Goal: Transaction & Acquisition: Purchase product/service

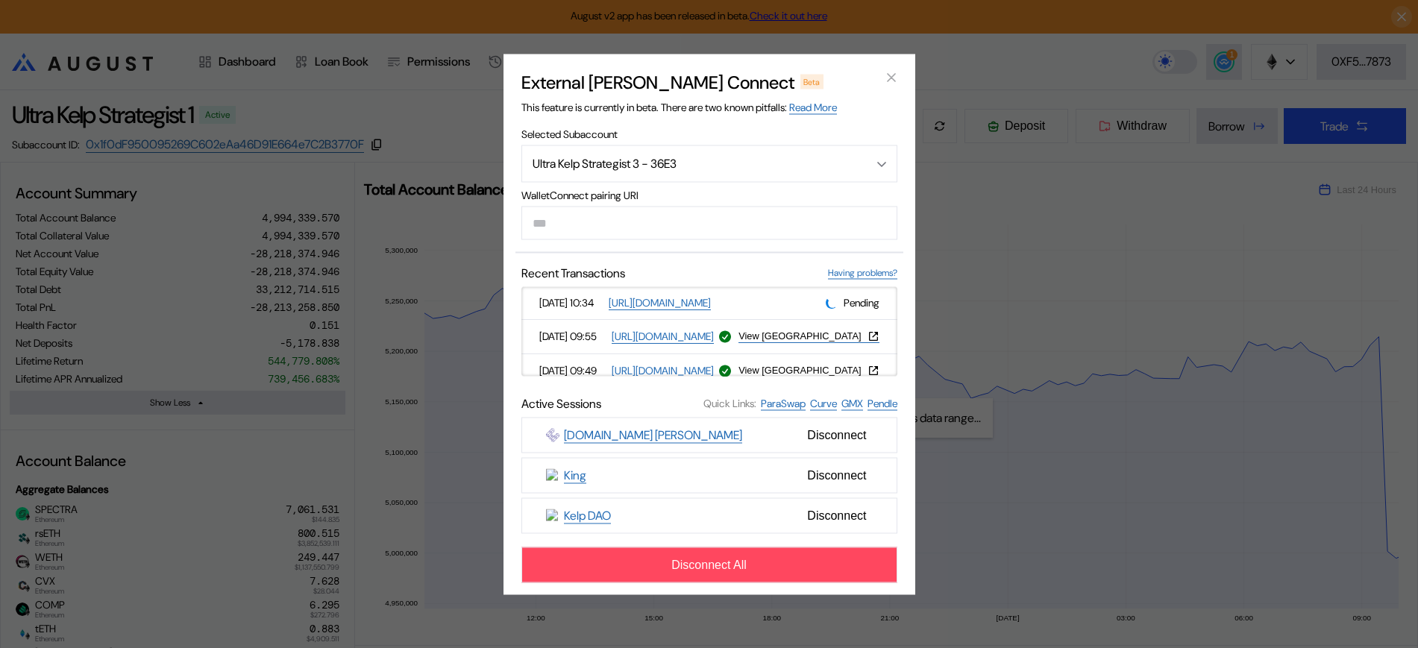
select select "*"
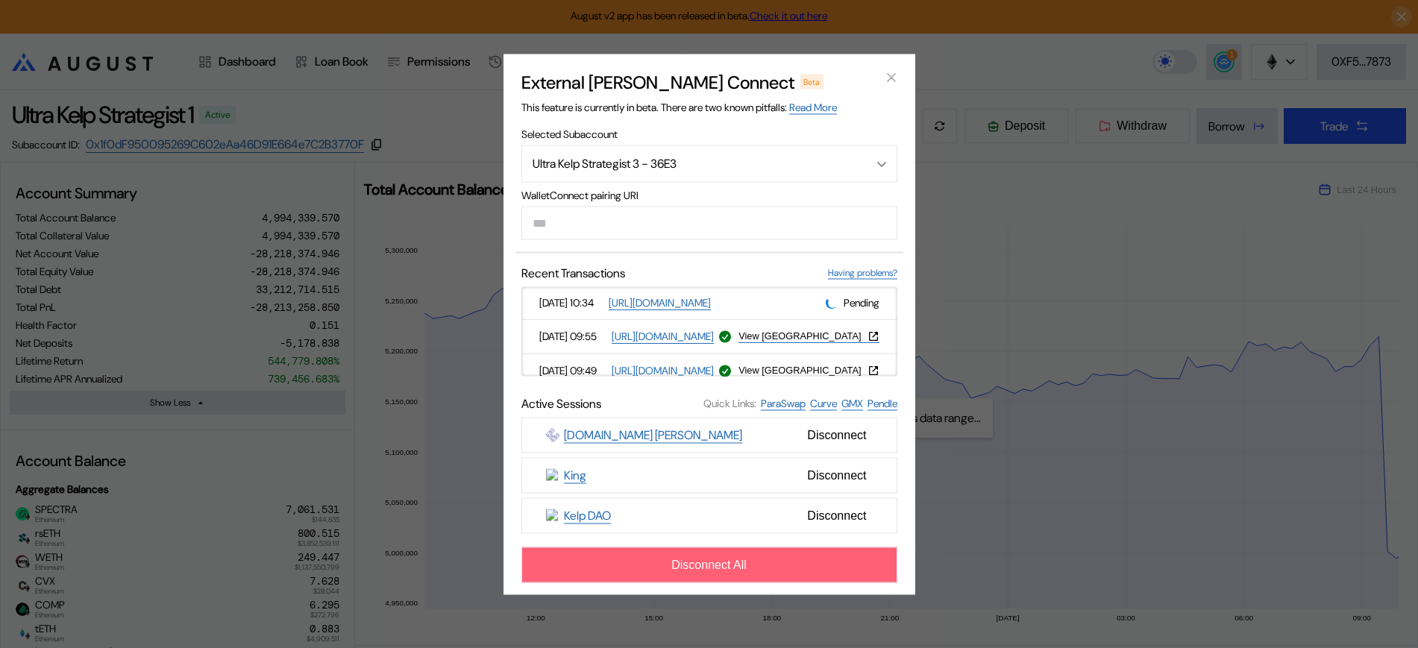
click at [816, 560] on button "Disconnect All" at bounding box center [709, 565] width 376 height 36
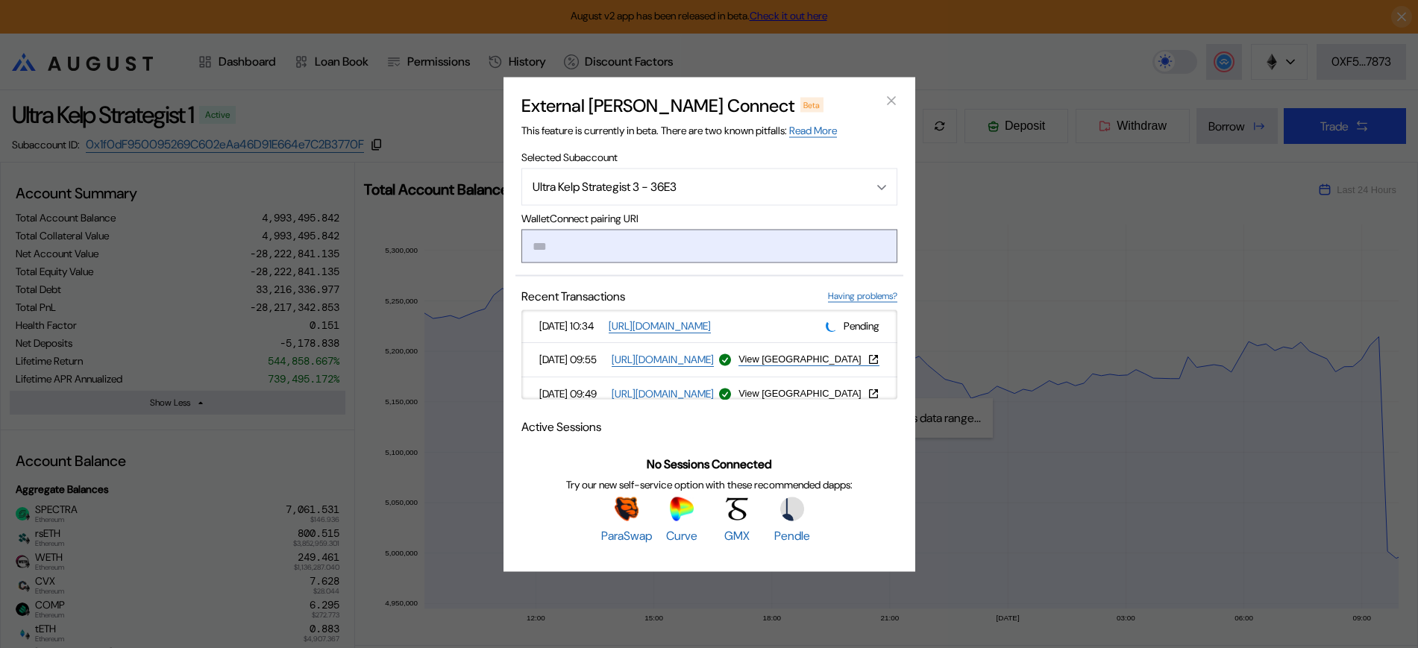
paste input "**********"
type input "**********"
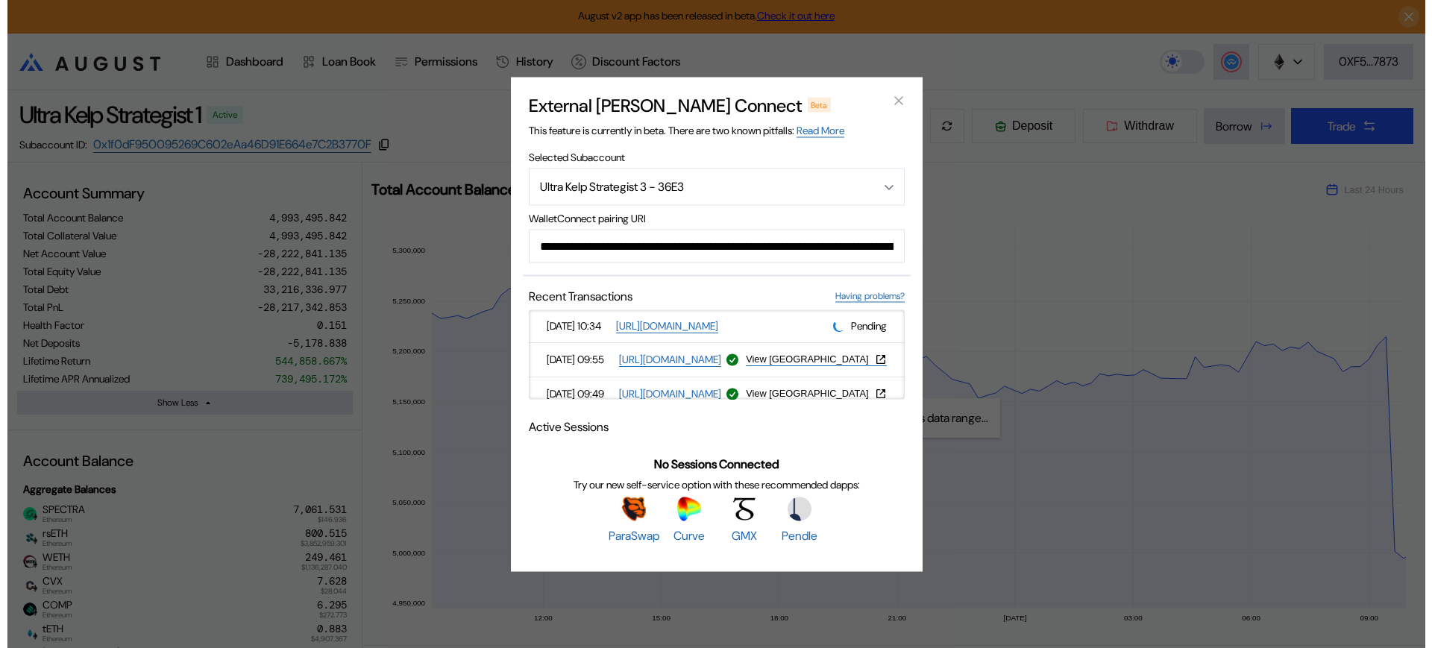
scroll to position [0, 909]
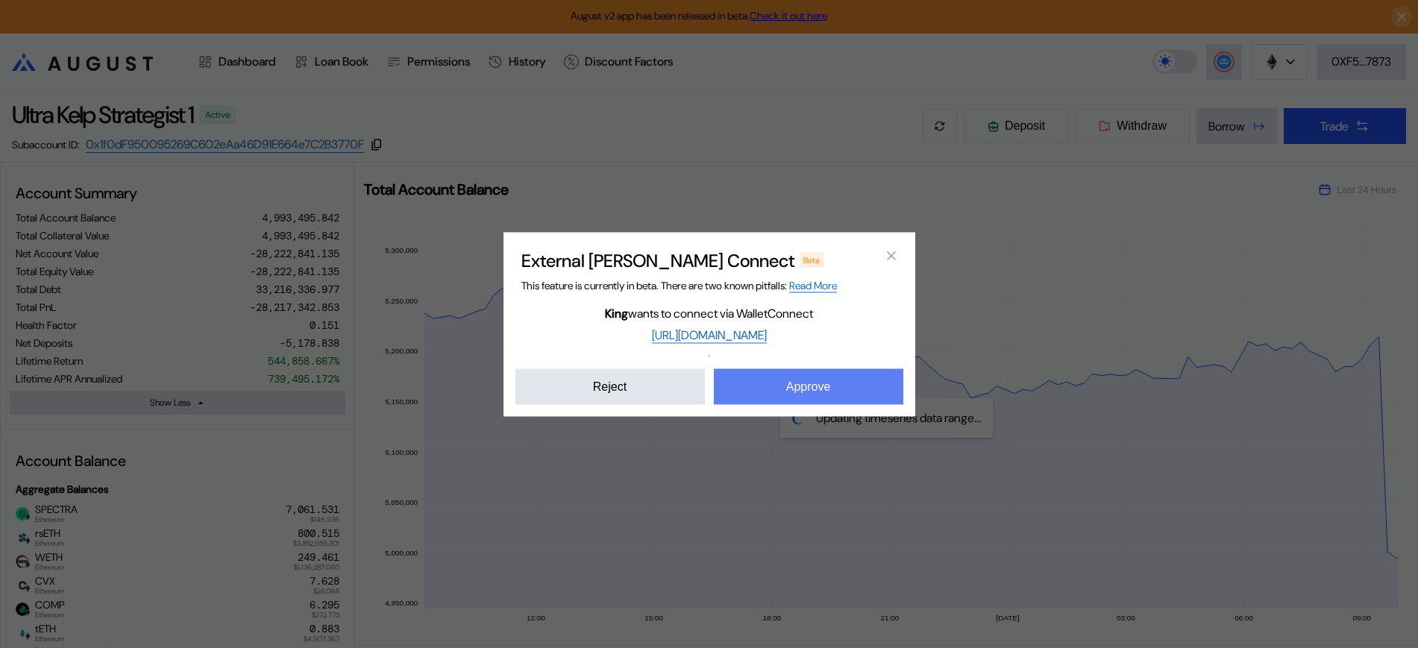
click at [787, 386] on button "Approve" at bounding box center [808, 386] width 189 height 36
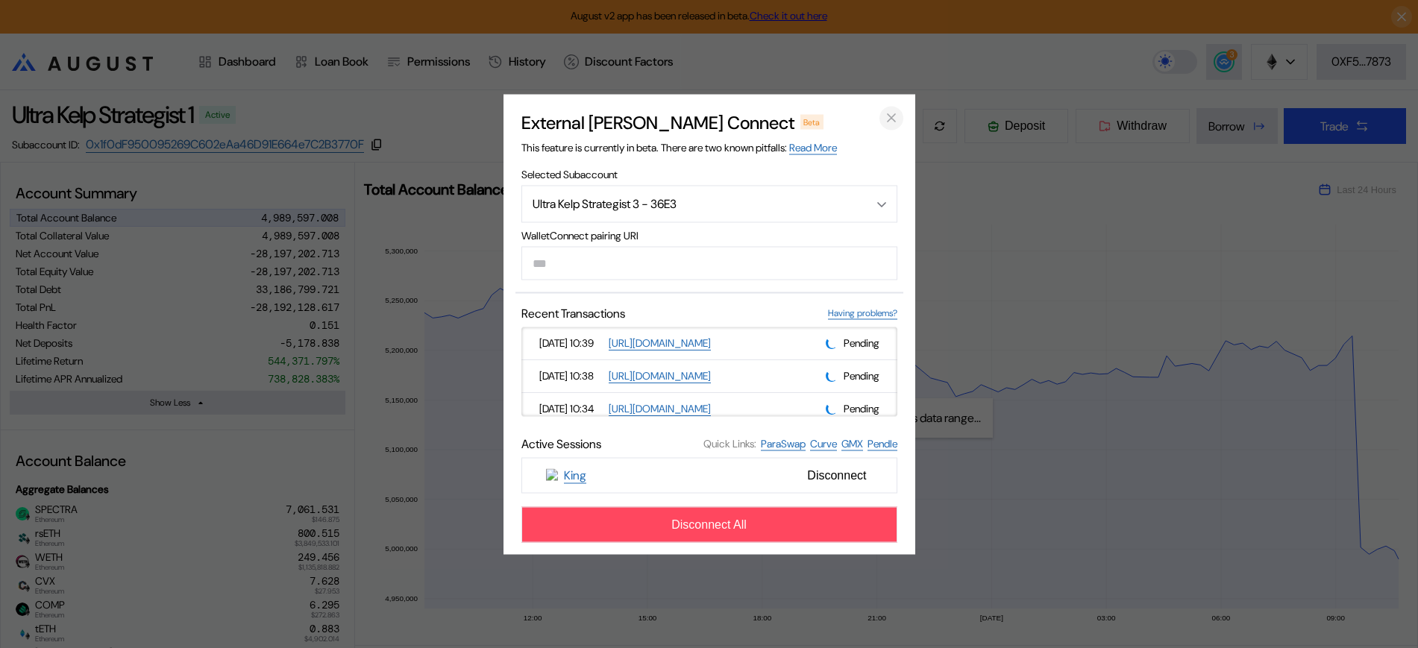
click at [887, 118] on icon "close modal" at bounding box center [891, 118] width 15 height 16
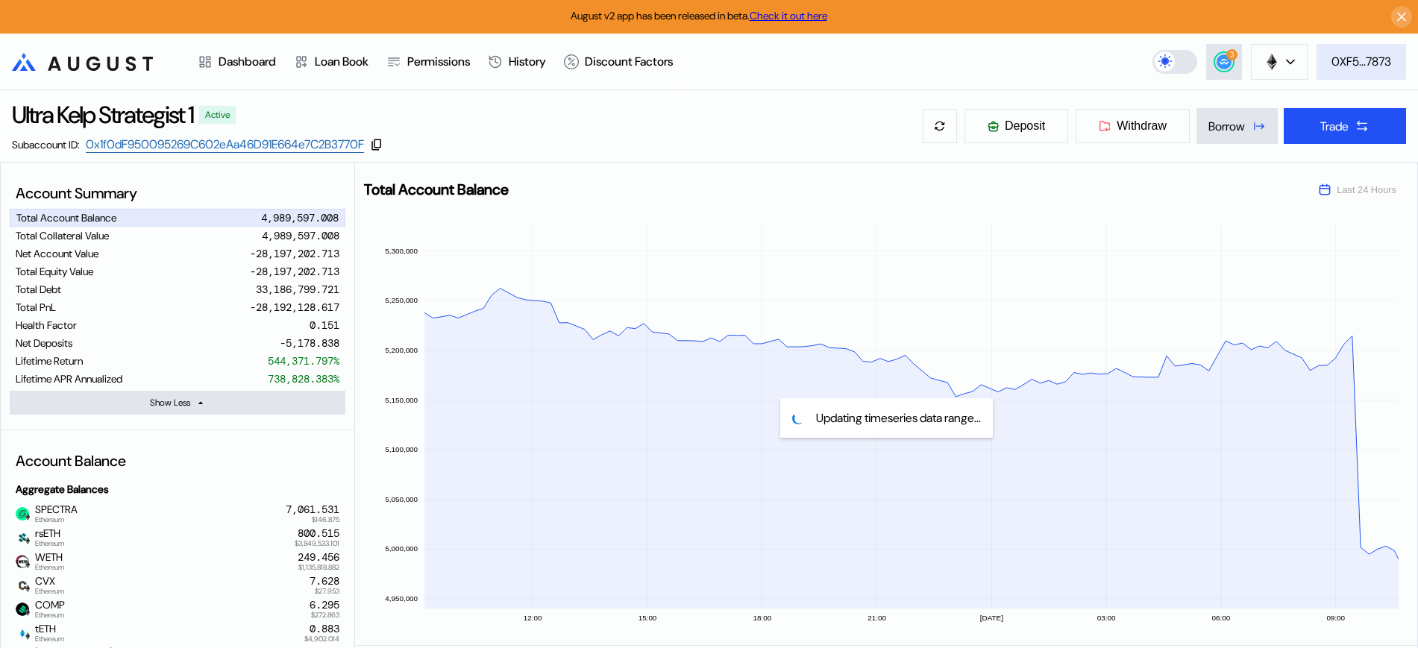
click at [1376, 66] on div "0XF5...7873" at bounding box center [1361, 62] width 60 height 16
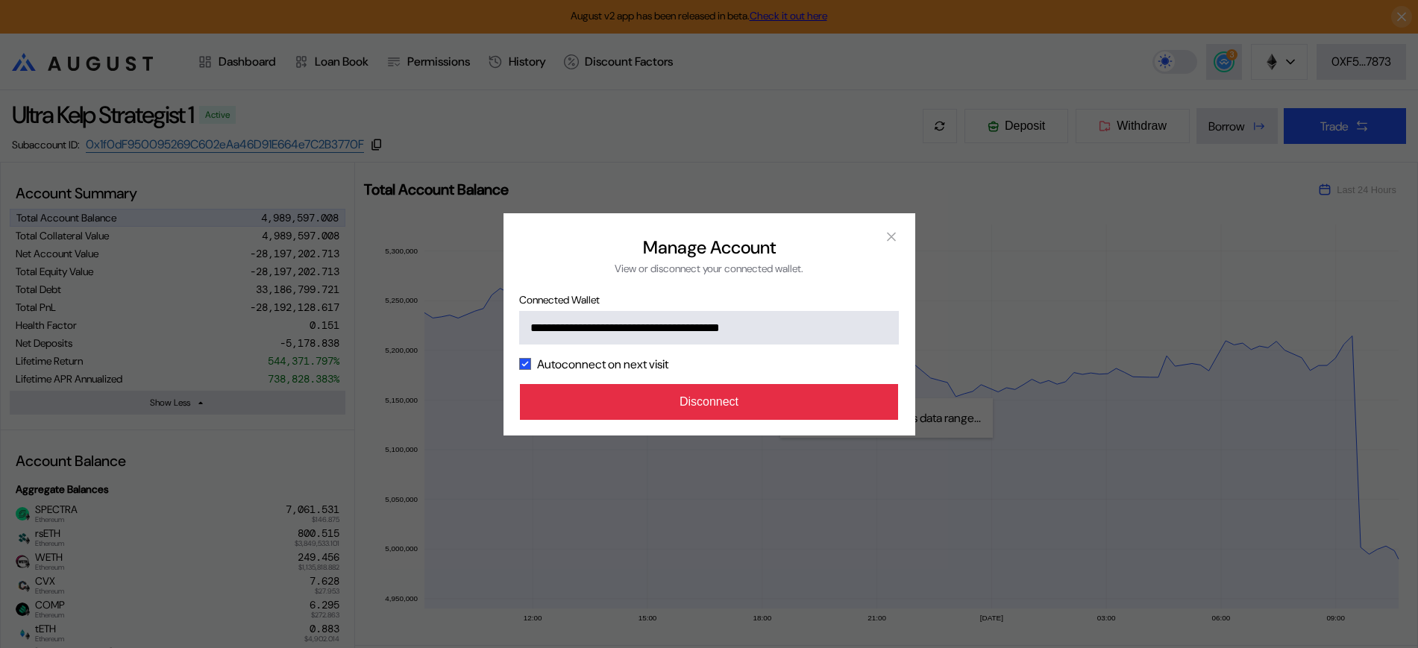
click at [882, 397] on button "Disconnect" at bounding box center [709, 402] width 379 height 36
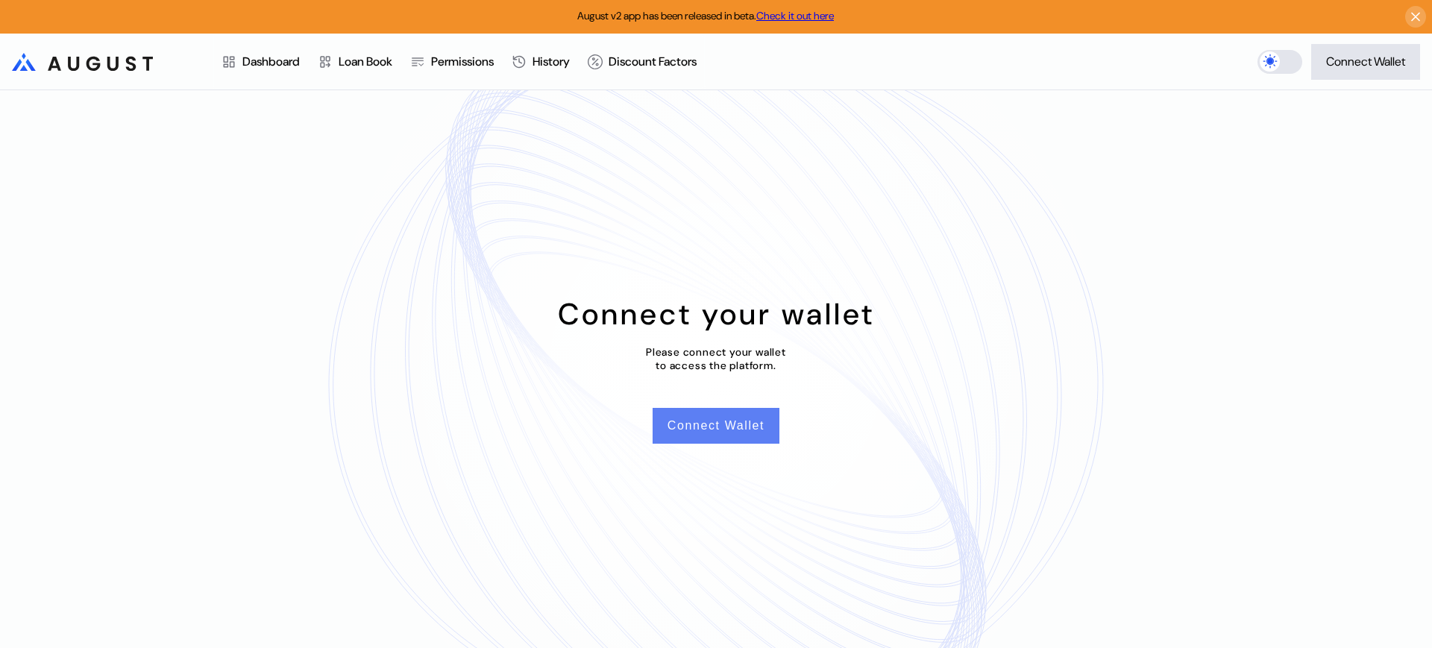
click at [778, 432] on button "Connect Wallet" at bounding box center [715, 426] width 127 height 36
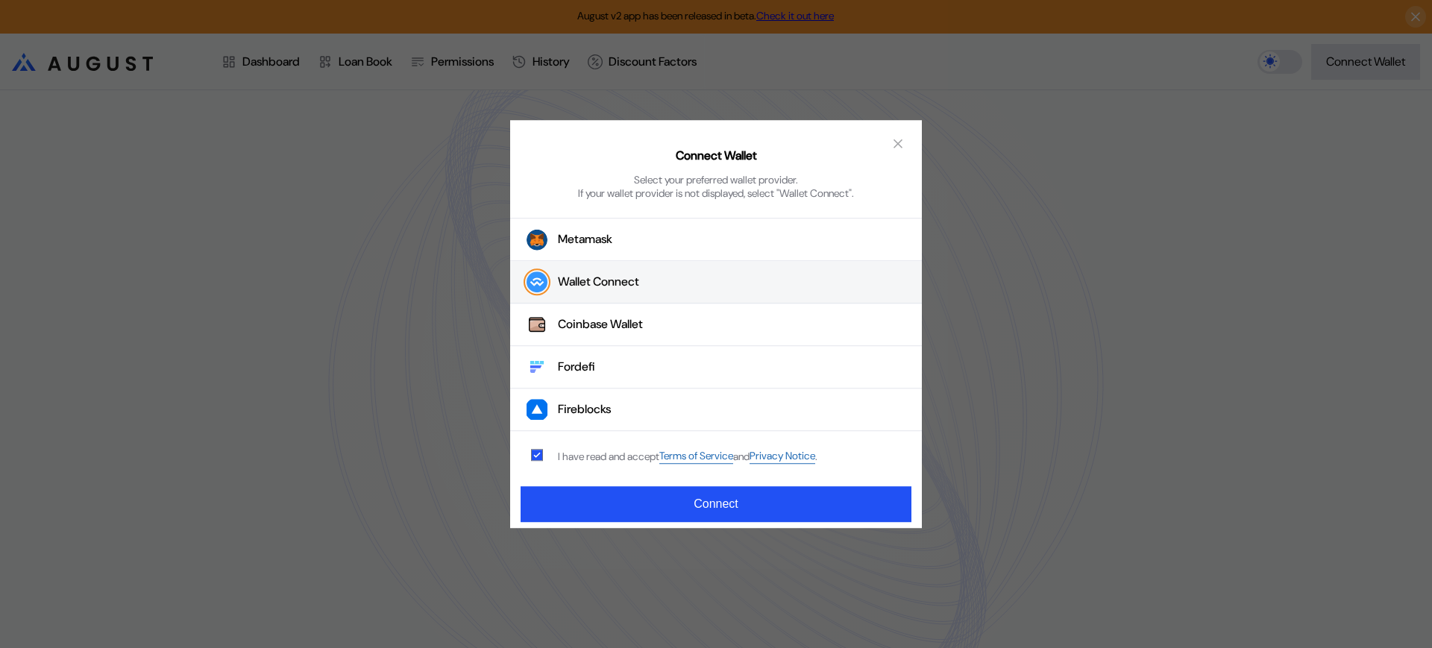
drag, startPoint x: 708, startPoint y: 292, endPoint x: 709, endPoint y: 284, distance: 7.6
click at [709, 284] on button "Wallet Connect" at bounding box center [716, 283] width 412 height 43
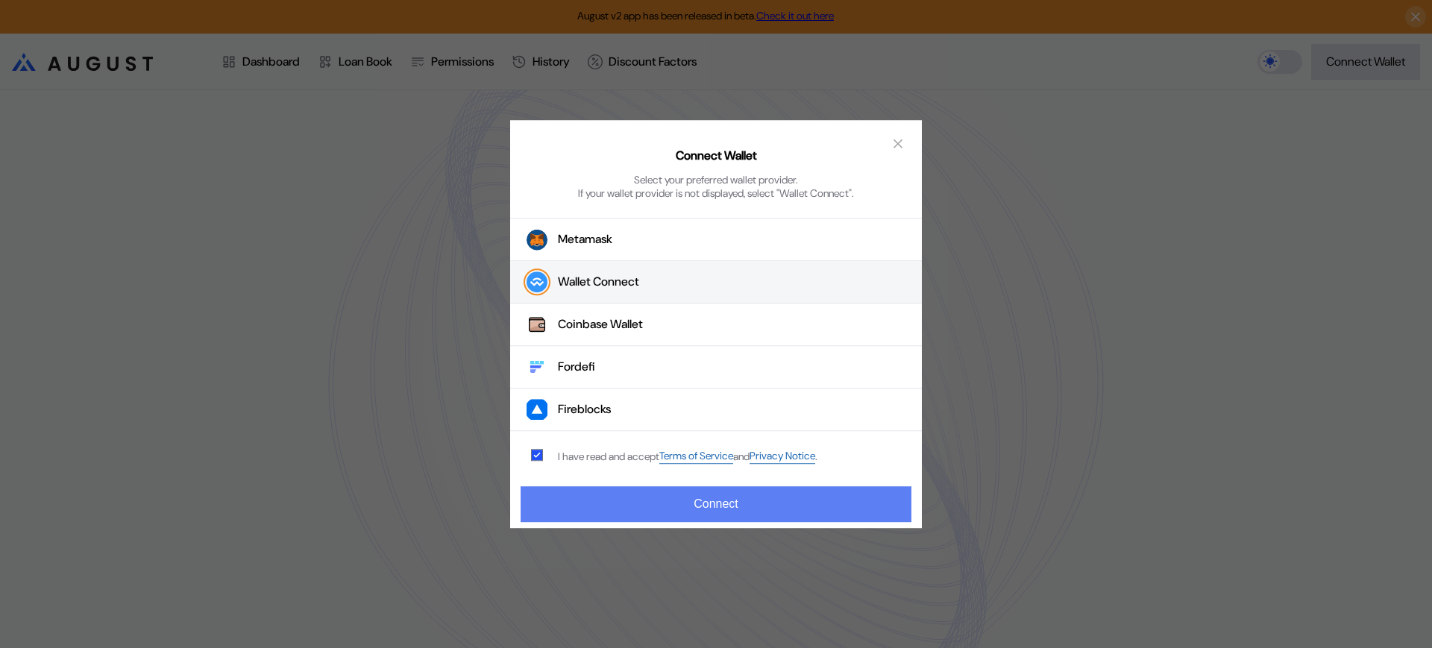
click at [863, 509] on button "Connect" at bounding box center [715, 504] width 391 height 36
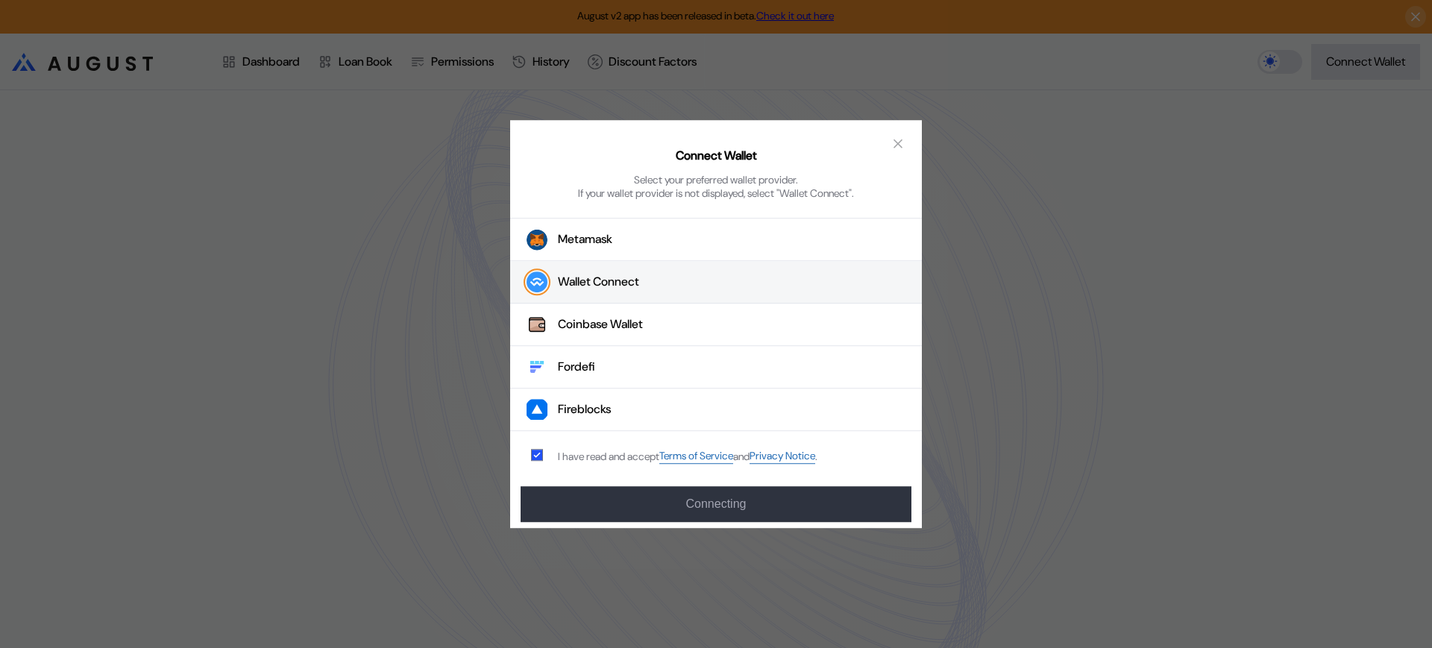
click at [998, 406] on div "Connect Wallet Select your preferred wallet provider. If your wallet provider i…" at bounding box center [716, 324] width 1432 height 648
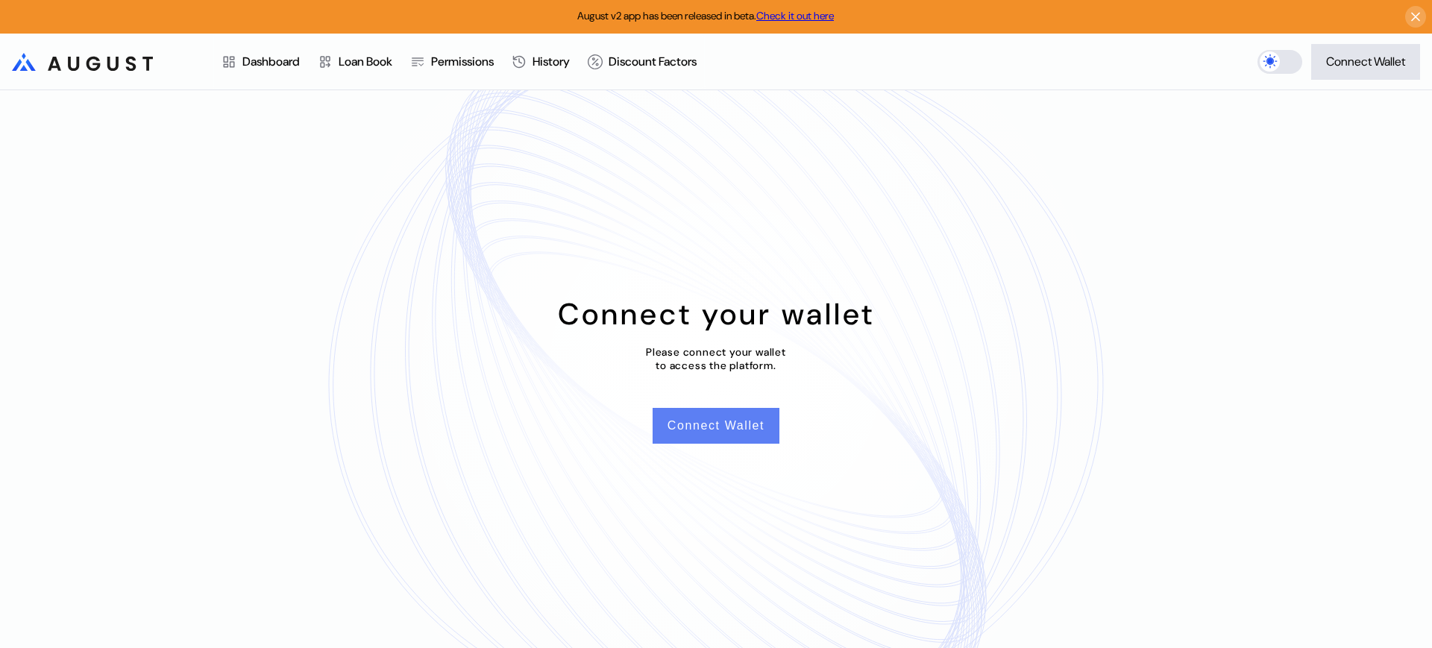
click at [764, 427] on button "Connect Wallet" at bounding box center [715, 426] width 127 height 36
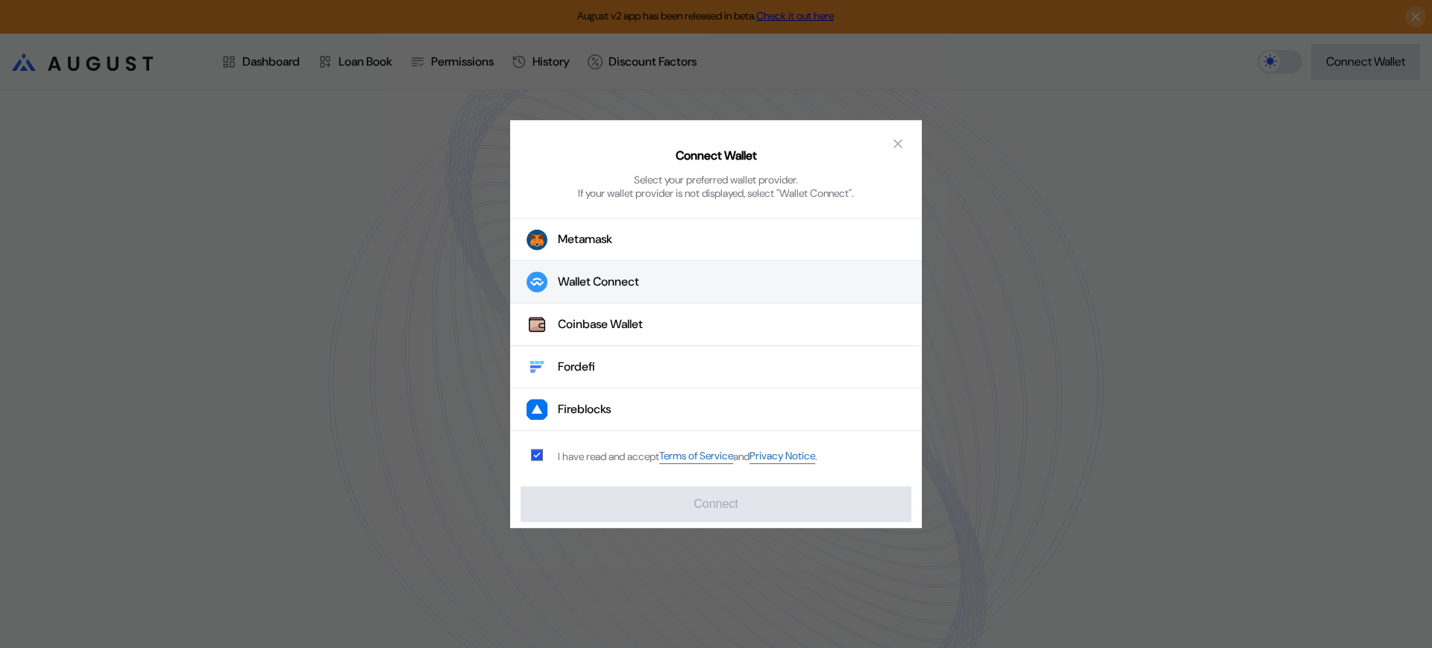
click at [749, 284] on button "Wallet Connect" at bounding box center [716, 283] width 412 height 43
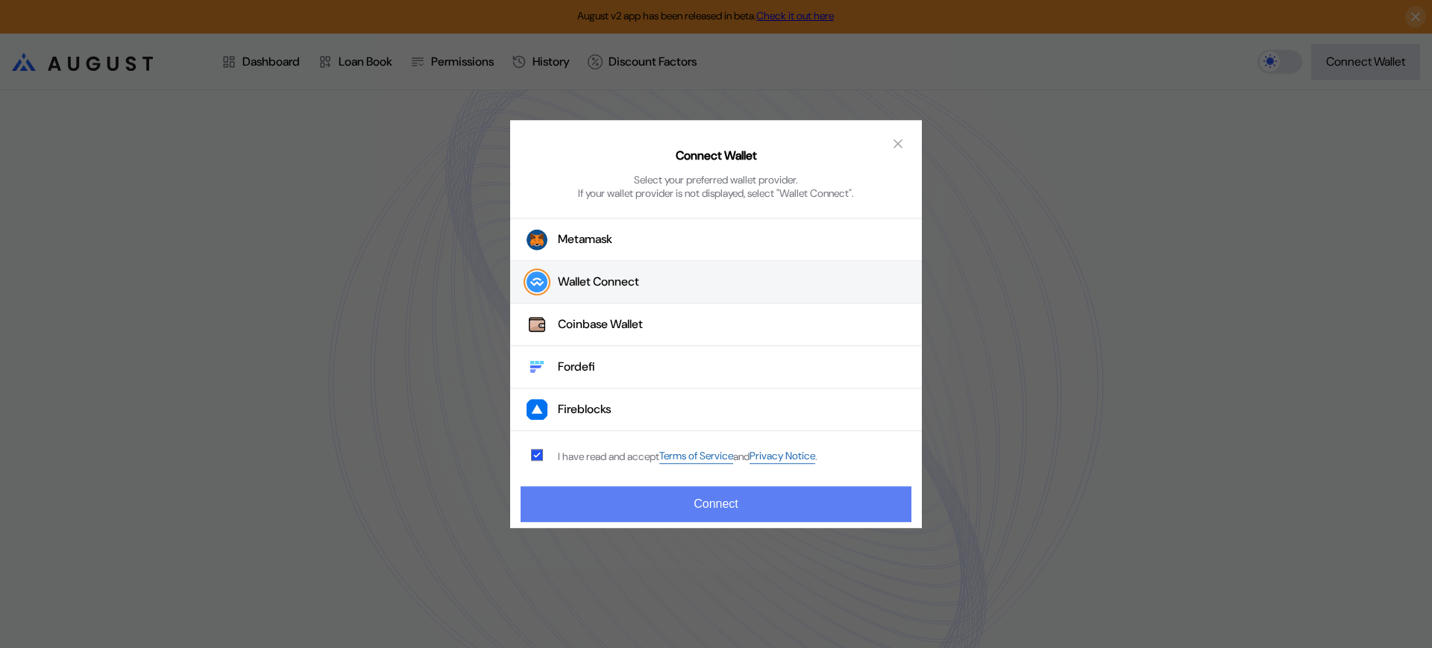
click at [831, 506] on button "Connect" at bounding box center [715, 504] width 391 height 36
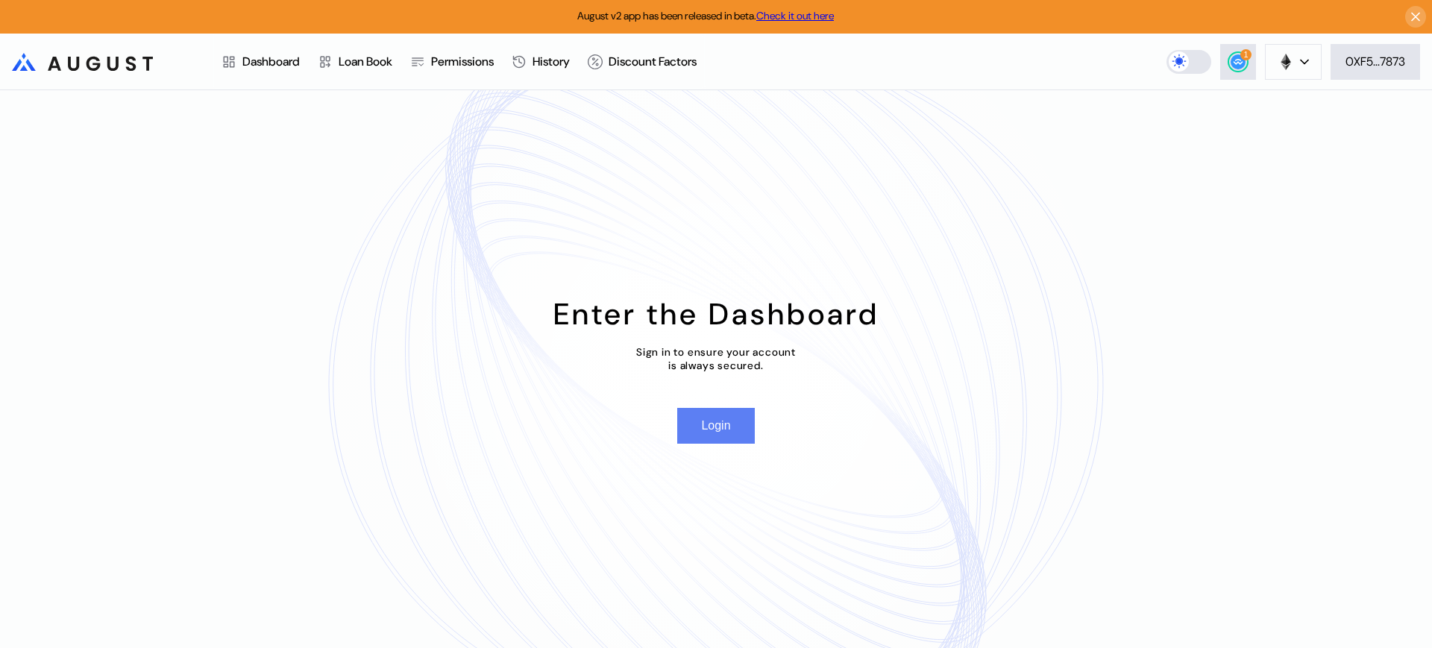
click at [706, 424] on button "Login" at bounding box center [715, 426] width 77 height 36
click at [705, 432] on button "Login" at bounding box center [715, 426] width 77 height 36
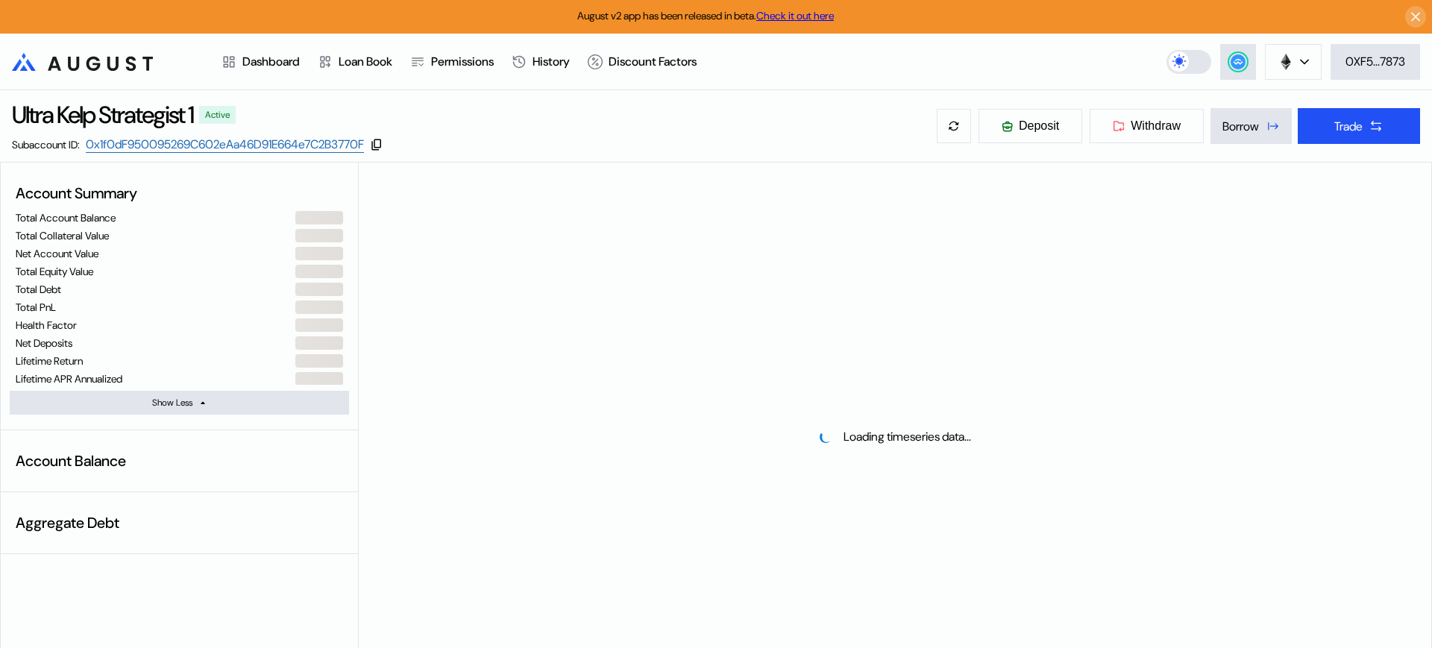
select select "*"
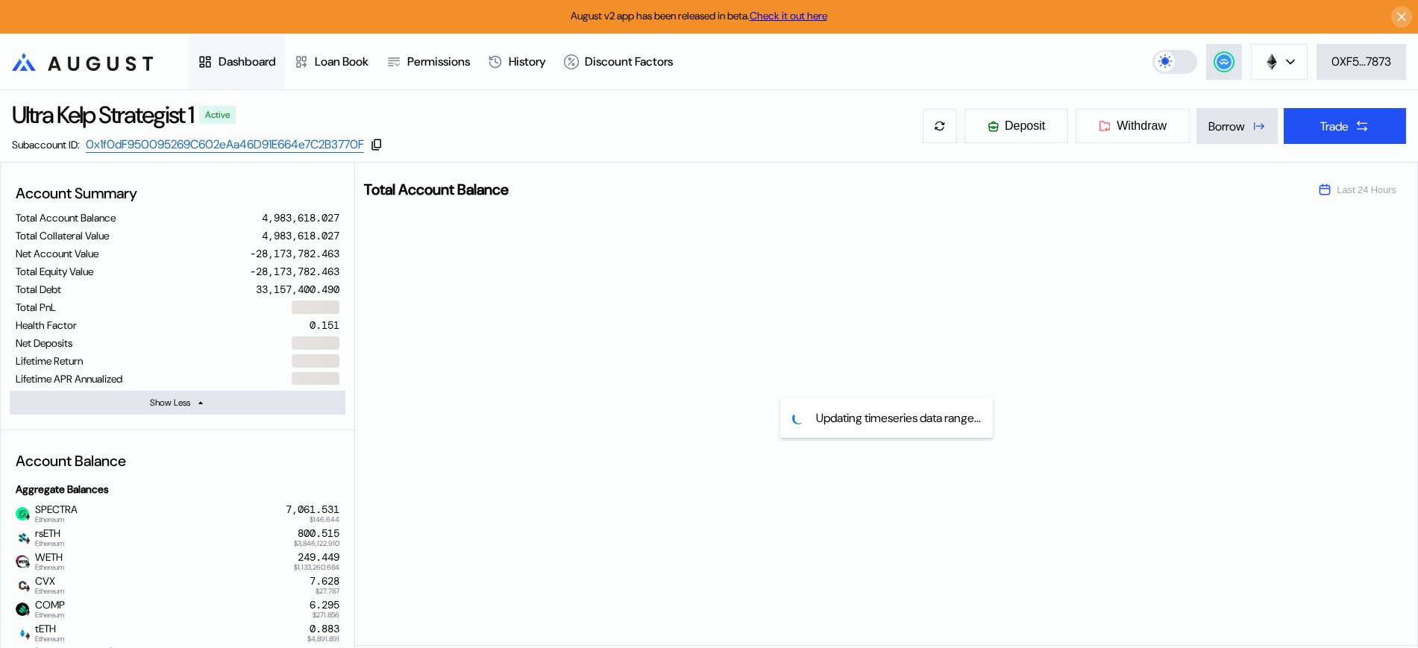
click at [276, 63] on div "Dashboard" at bounding box center [246, 62] width 57 height 16
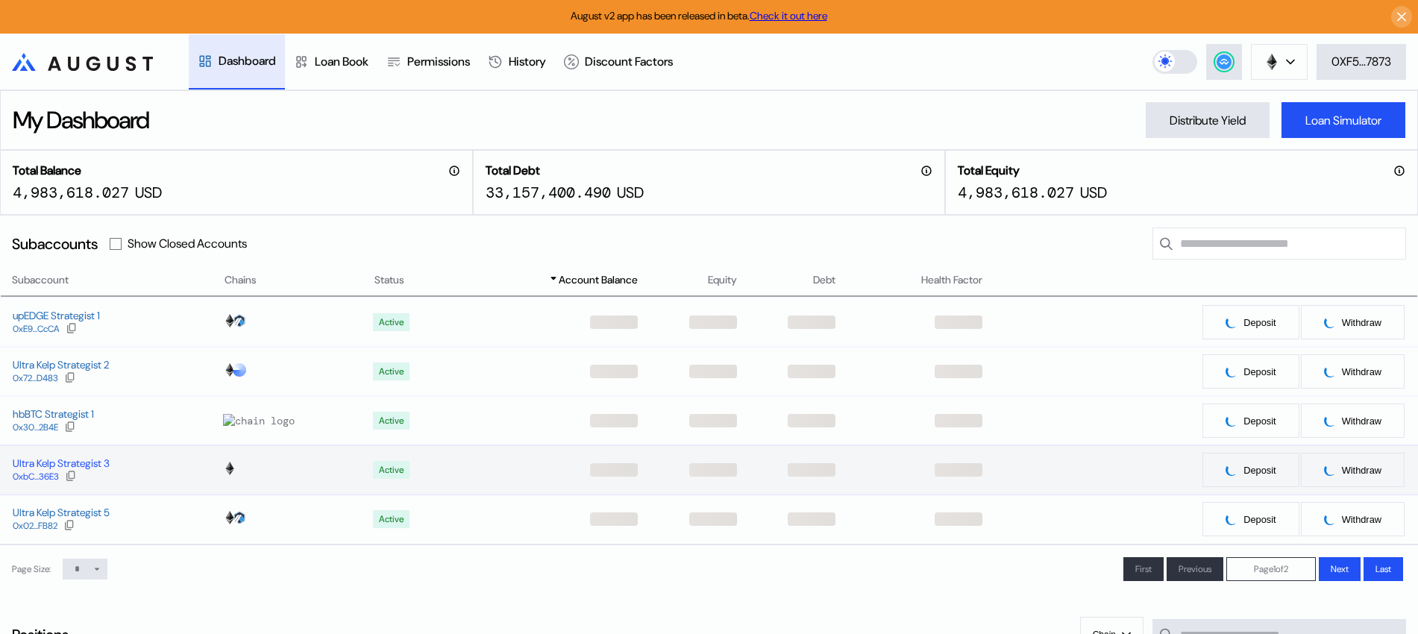
click at [45, 459] on div "Ultra Kelp Strategist 3" at bounding box center [61, 462] width 97 height 13
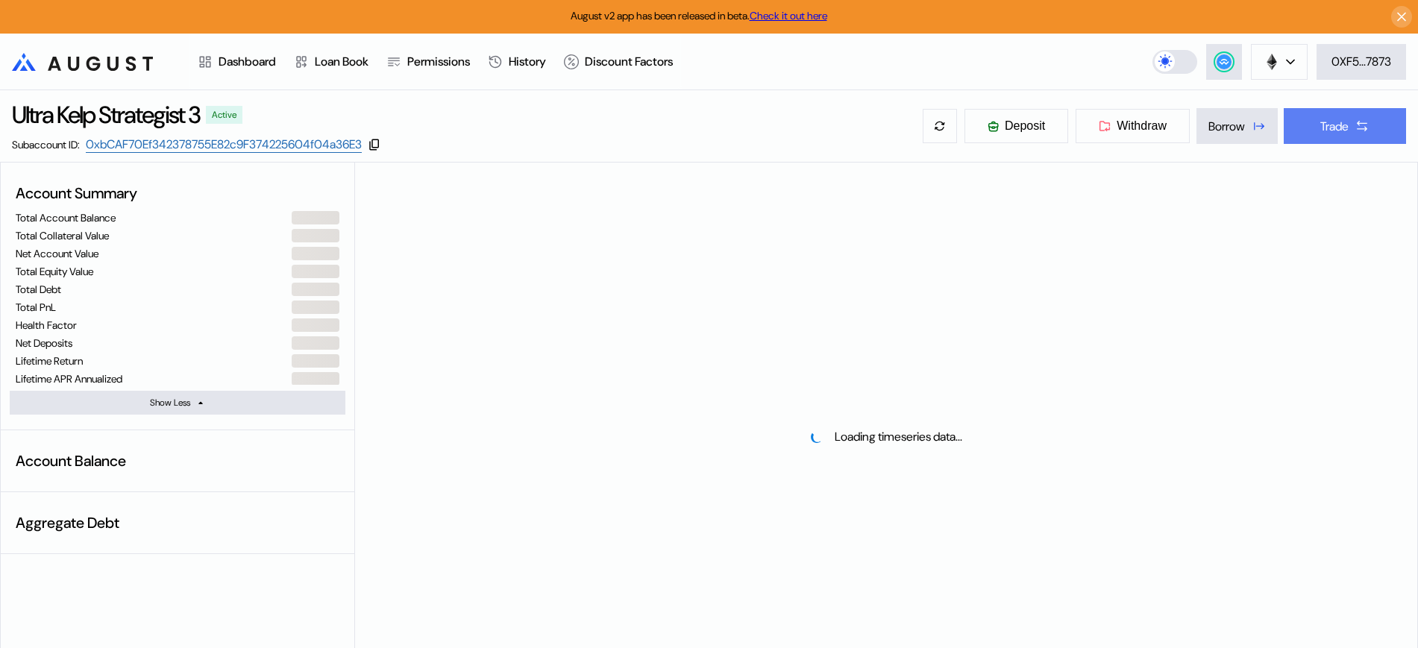
click at [1339, 128] on div "Trade" at bounding box center [1334, 127] width 28 height 16
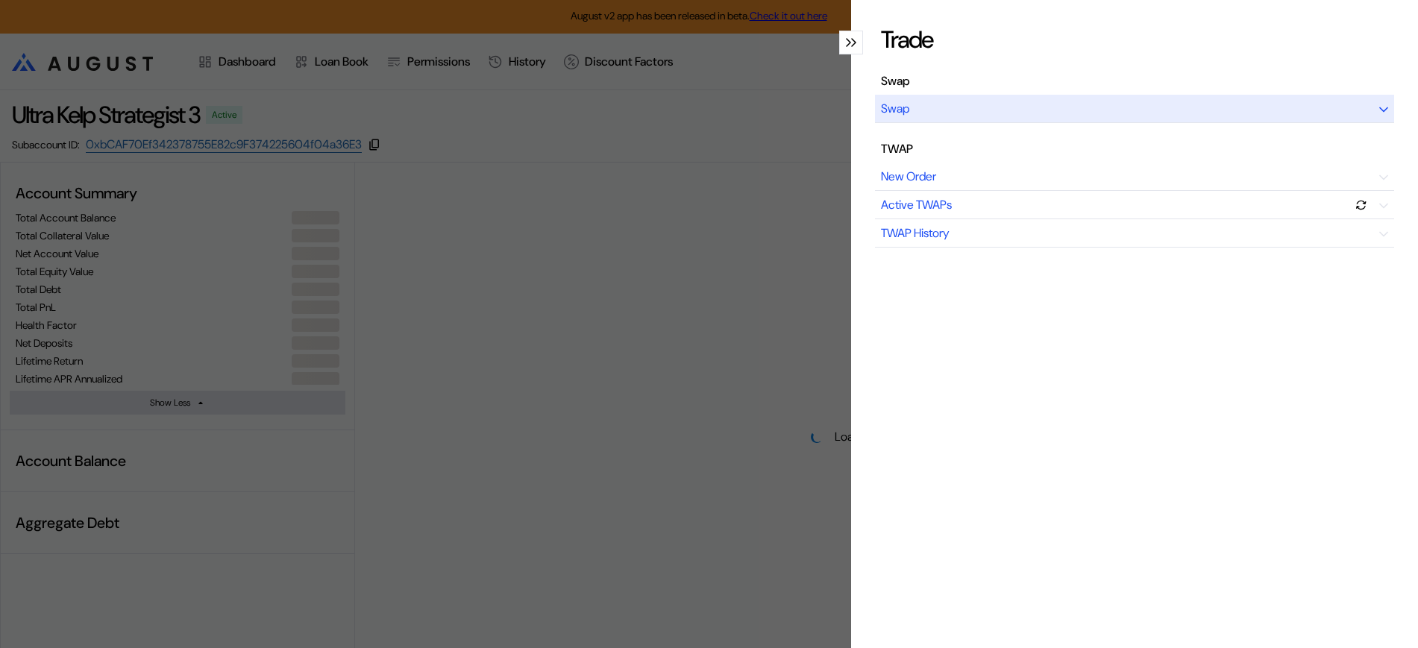
click at [1010, 106] on div "Swap" at bounding box center [1134, 109] width 519 height 28
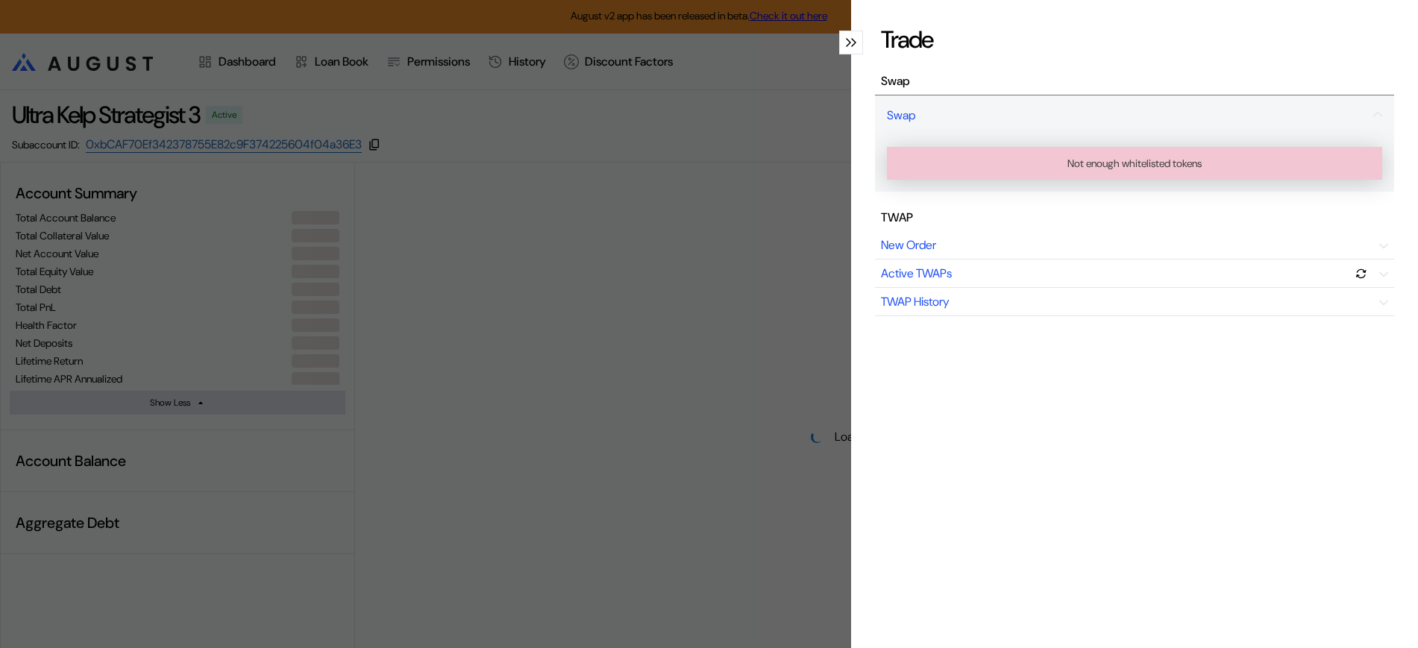
click at [853, 48] on div "modal" at bounding box center [851, 43] width 24 height 24
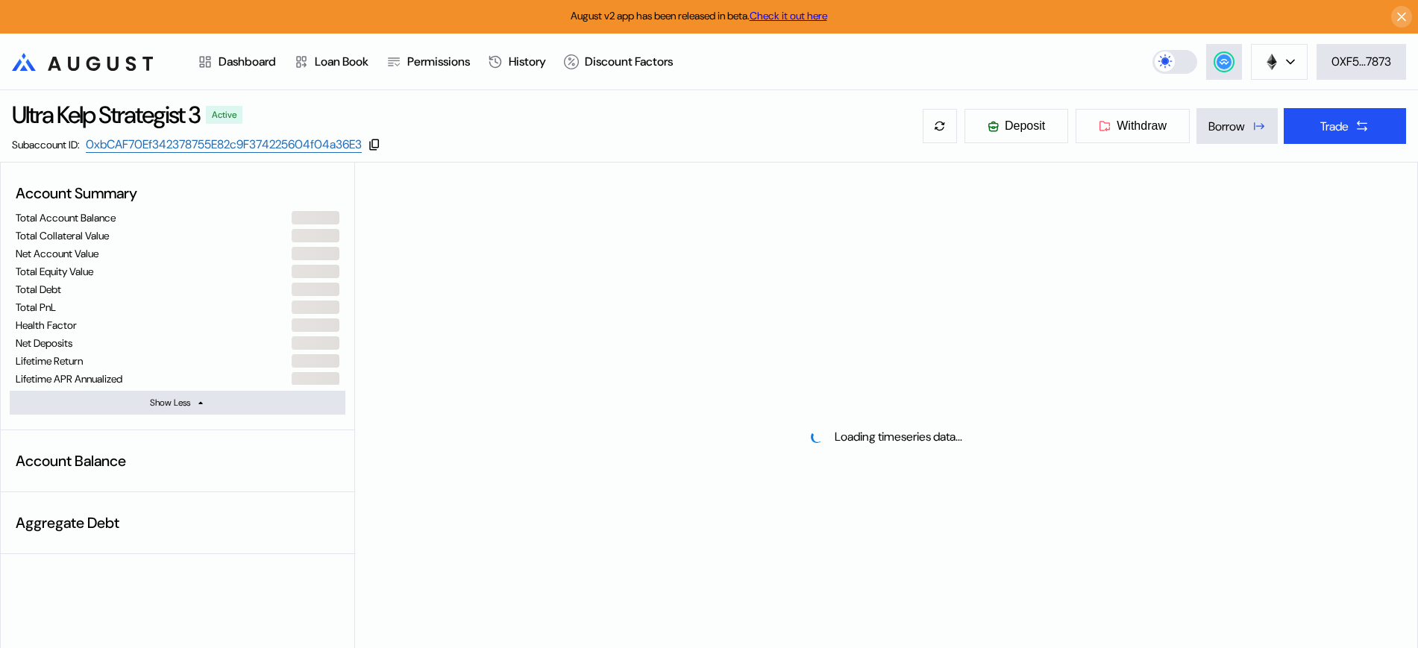
select select "*"
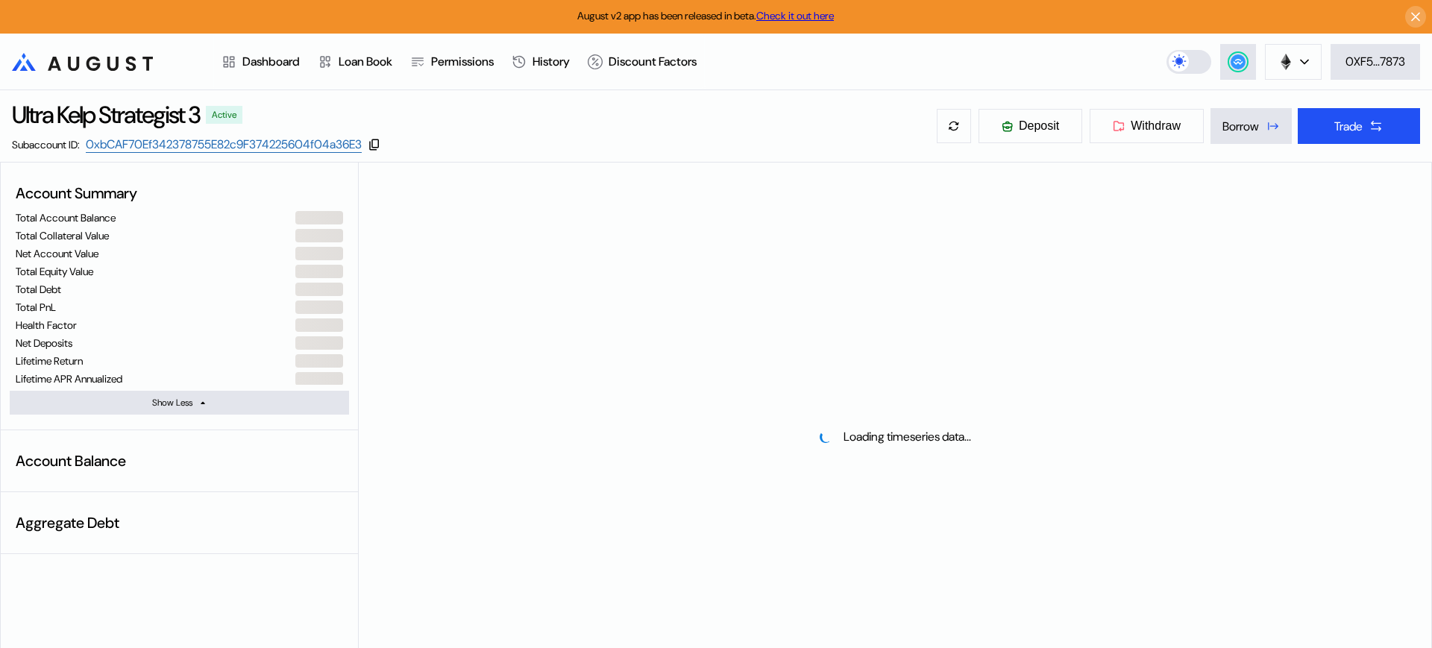
select select "*"
